Goal: Information Seeking & Learning: Learn about a topic

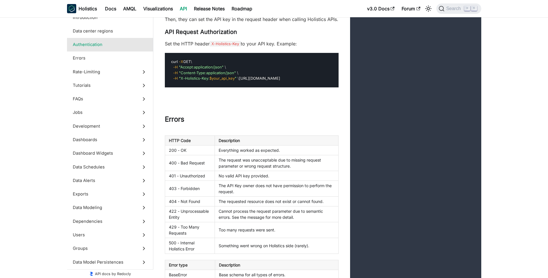
scroll to position [594, 0]
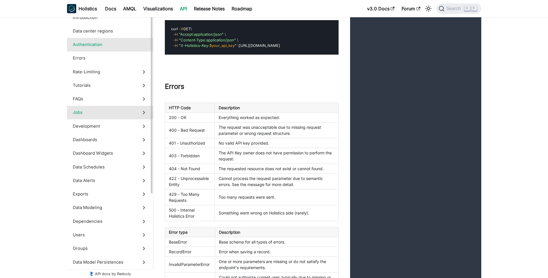
click at [135, 117] on label "Jobs" at bounding box center [110, 113] width 86 height 14
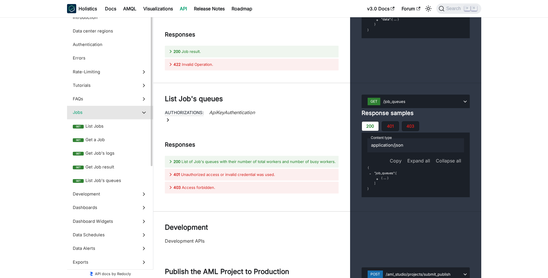
click at [134, 117] on label "Jobs" at bounding box center [110, 113] width 86 height 14
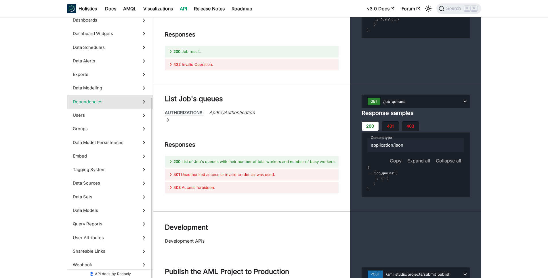
scroll to position [123, 0]
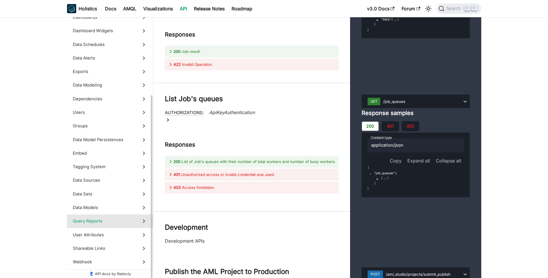
click at [109, 217] on label "Query Reports" at bounding box center [110, 222] width 86 height 14
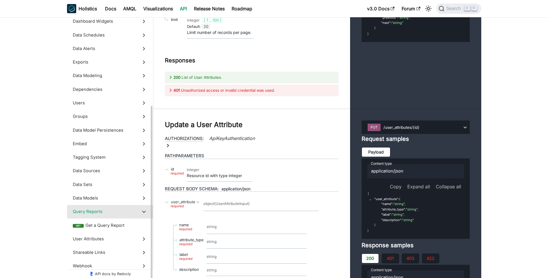
scroll to position [137, 0]
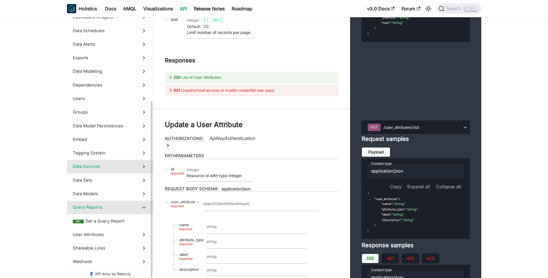
click at [103, 171] on label "Data Sources" at bounding box center [110, 167] width 86 height 14
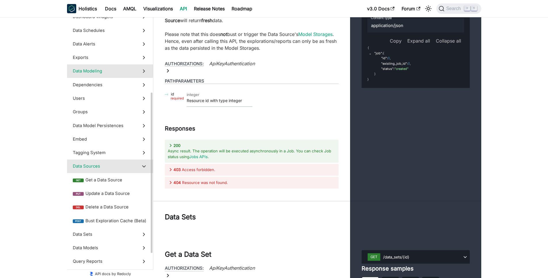
click at [110, 77] on label "Data Modeling" at bounding box center [110, 71] width 86 height 14
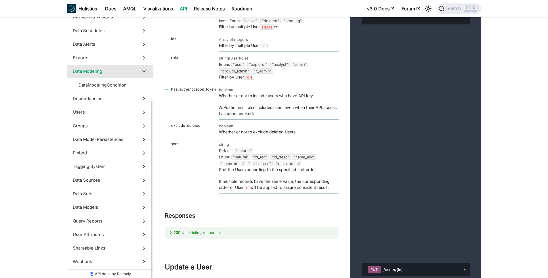
click at [110, 75] on label "Data Modeling" at bounding box center [110, 72] width 86 height 14
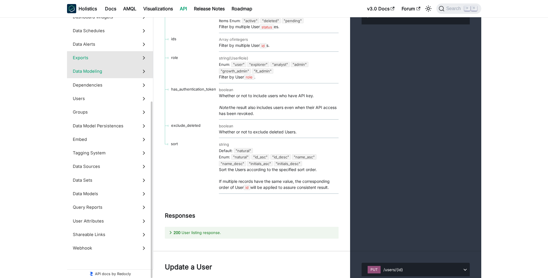
click at [125, 62] on label "Exports" at bounding box center [110, 58] width 86 height 14
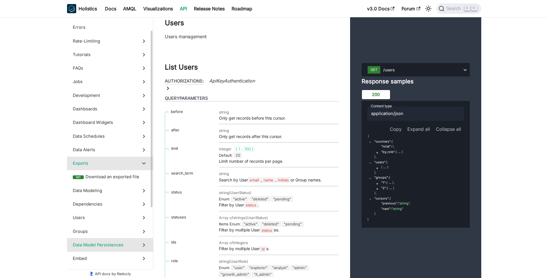
scroll to position [35, 0]
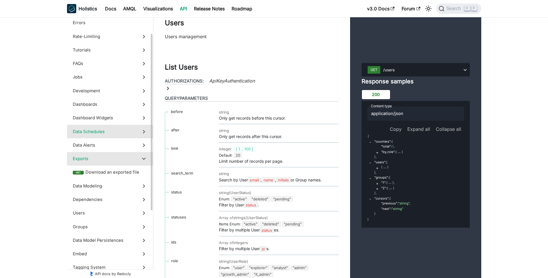
click at [115, 134] on span "Data Schedules" at bounding box center [105, 132] width 64 height 6
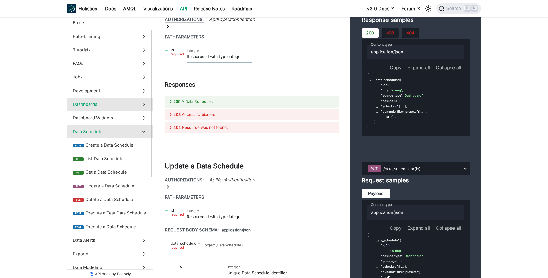
click at [110, 108] on span "Dashboards" at bounding box center [105, 104] width 64 height 6
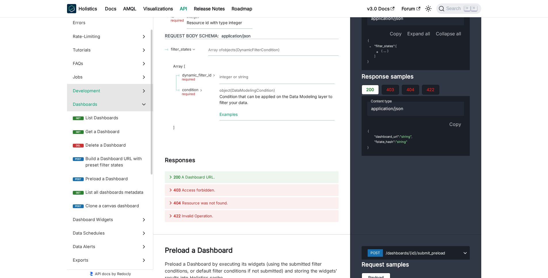
click at [109, 92] on span "Development" at bounding box center [105, 91] width 64 height 6
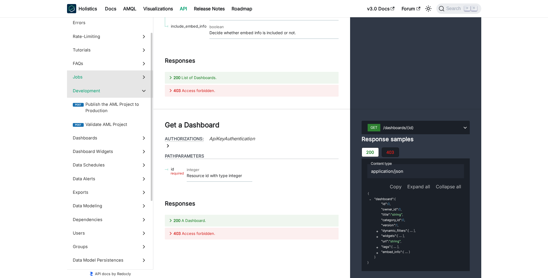
click at [109, 81] on label "Jobs" at bounding box center [110, 78] width 86 height 14
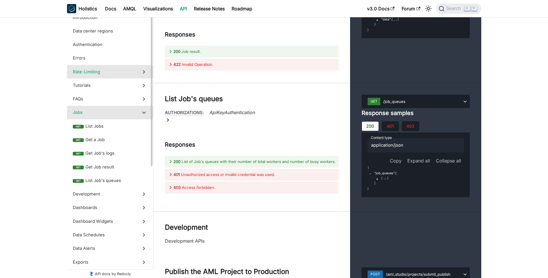
click at [112, 68] on label "Rate-Limiting" at bounding box center [110, 72] width 86 height 14
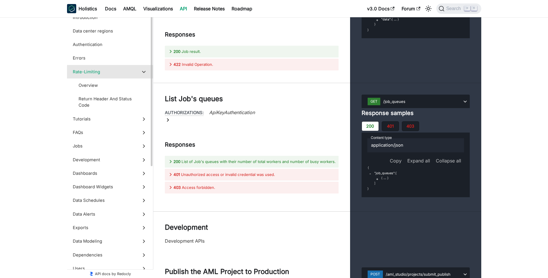
scroll to position [1218, 0]
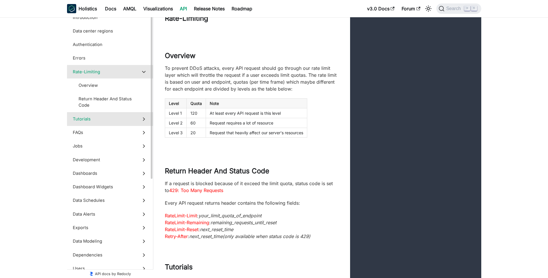
click at [113, 116] on label "Tutorials" at bounding box center [110, 119] width 86 height 14
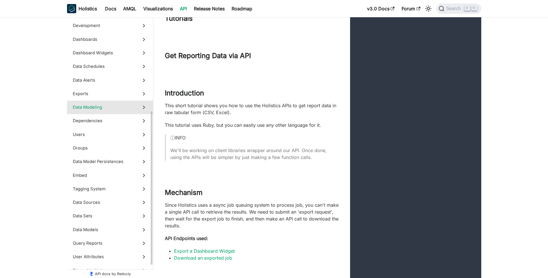
scroll to position [198, 0]
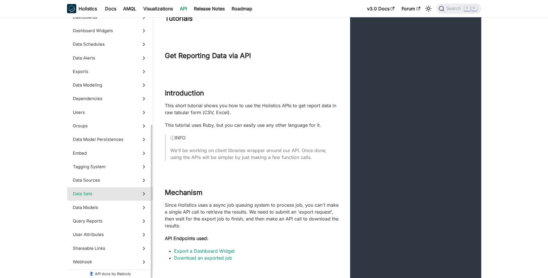
click at [106, 191] on label "Data Sets" at bounding box center [110, 194] width 86 height 14
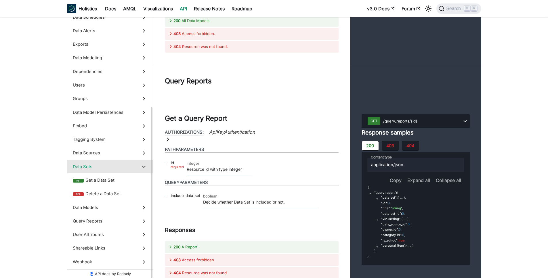
scroll to position [150, 0]
click at [108, 155] on span "Data Sources" at bounding box center [105, 153] width 64 height 6
